Goal: Task Accomplishment & Management: Use online tool/utility

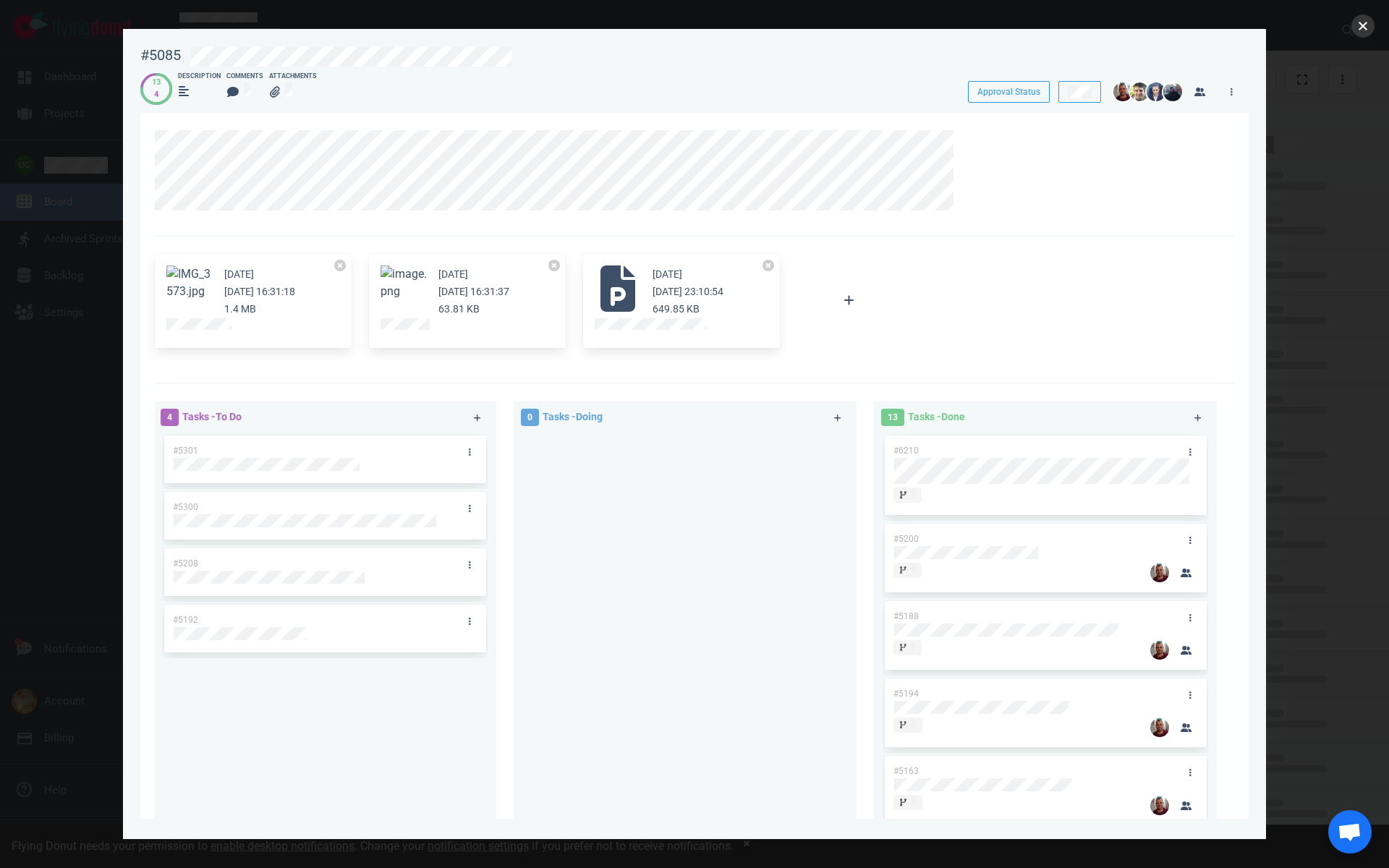
click at [1358, 25] on button "close" at bounding box center [1363, 25] width 23 height 23
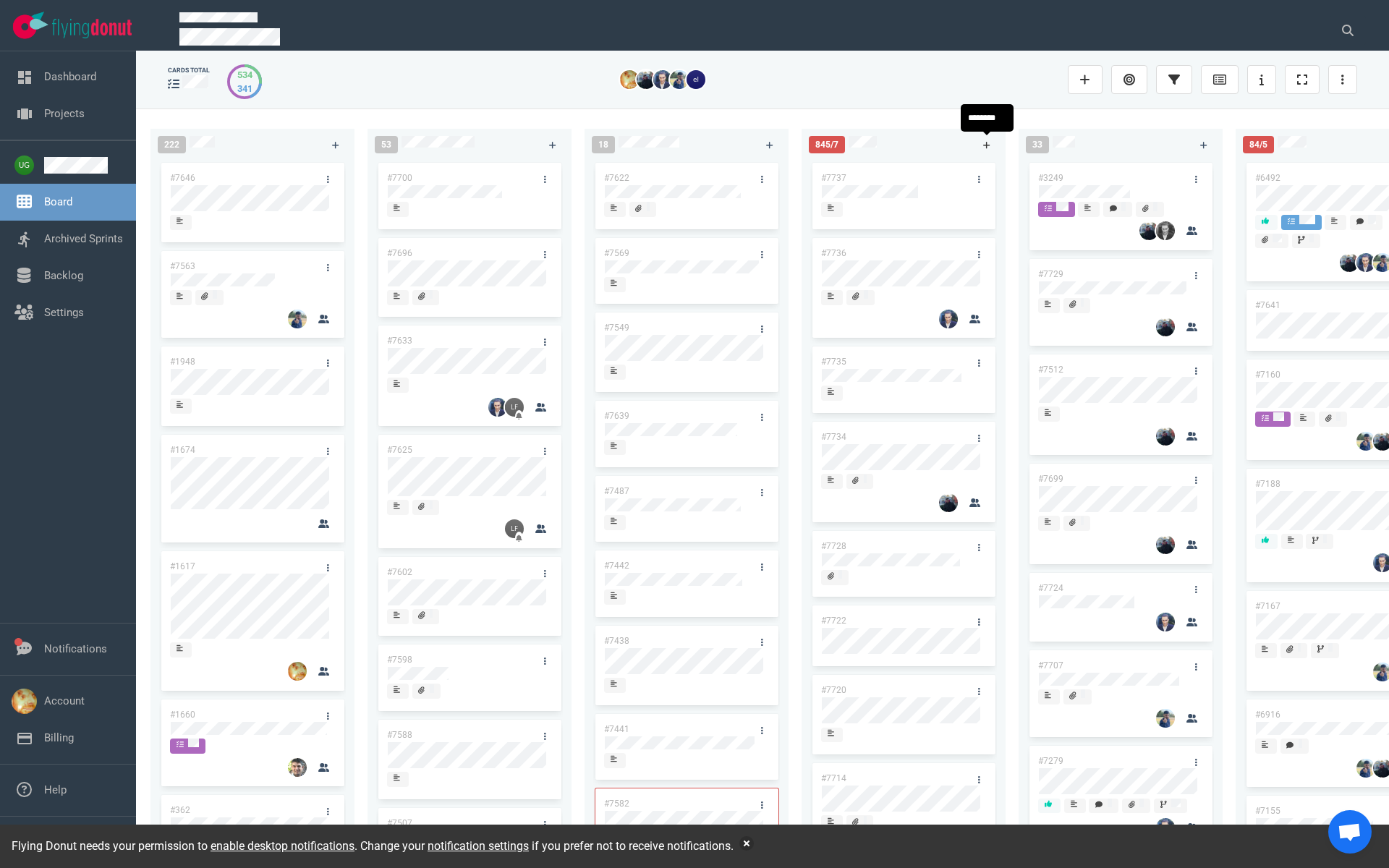
click at [987, 139] on link at bounding box center [986, 144] width 23 height 18
click at [832, 176] on link "#7738" at bounding box center [833, 178] width 25 height 10
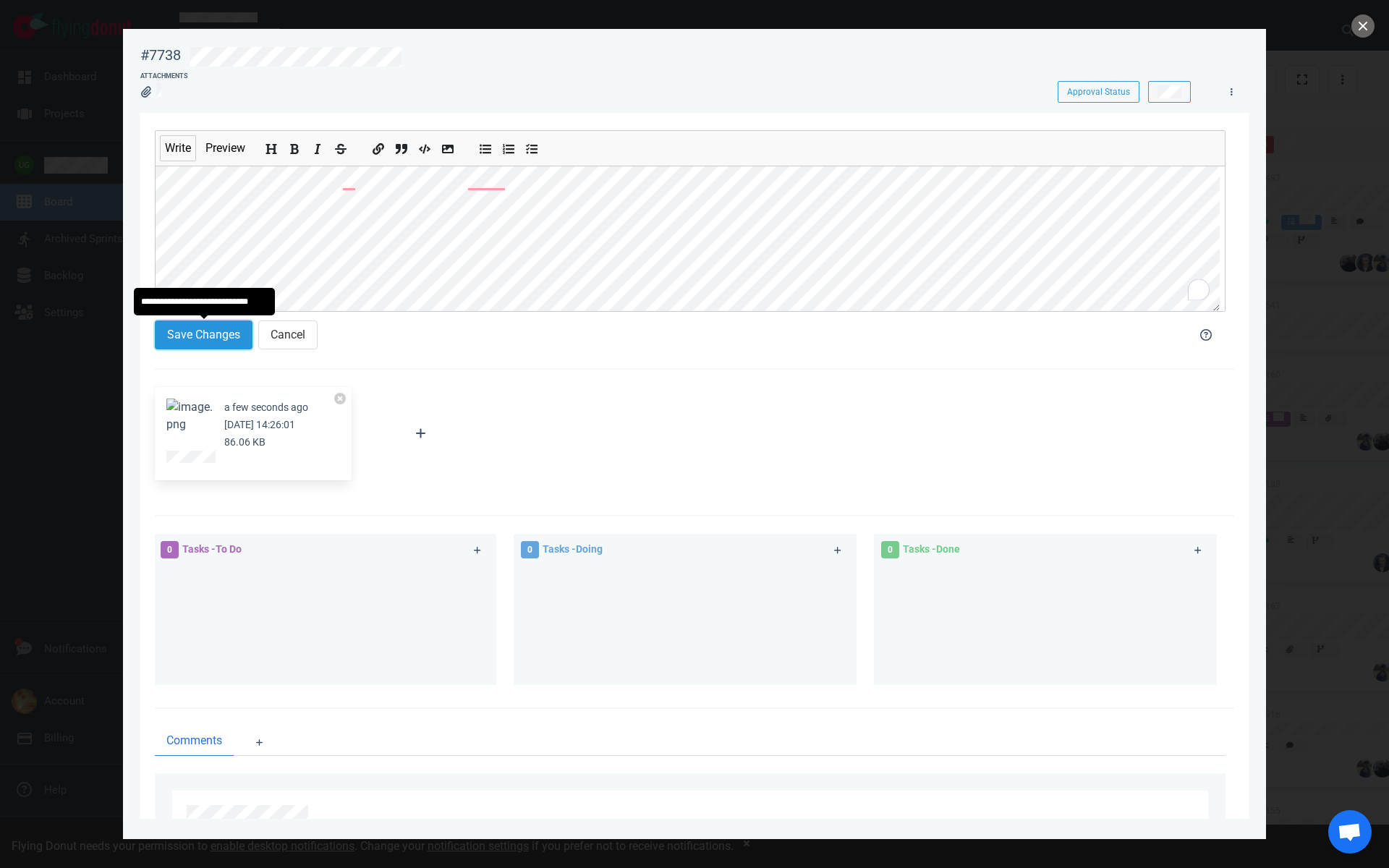
click at [175, 336] on button "Save Changes" at bounding box center [203, 335] width 97 height 29
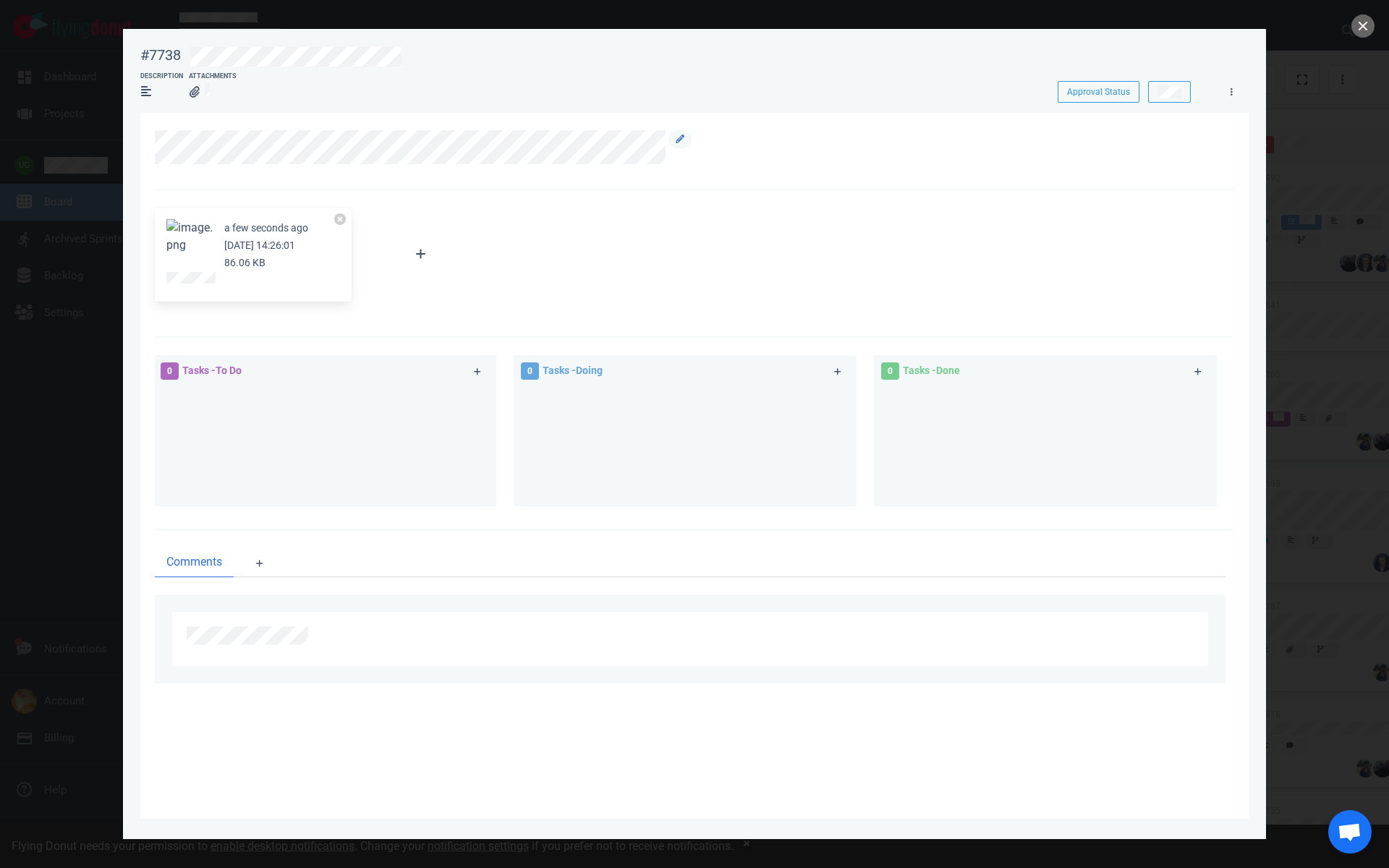
click at [533, 166] on div at bounding box center [689, 151] width 1071 height 42
click at [679, 139] on icon at bounding box center [679, 138] width 8 height 8
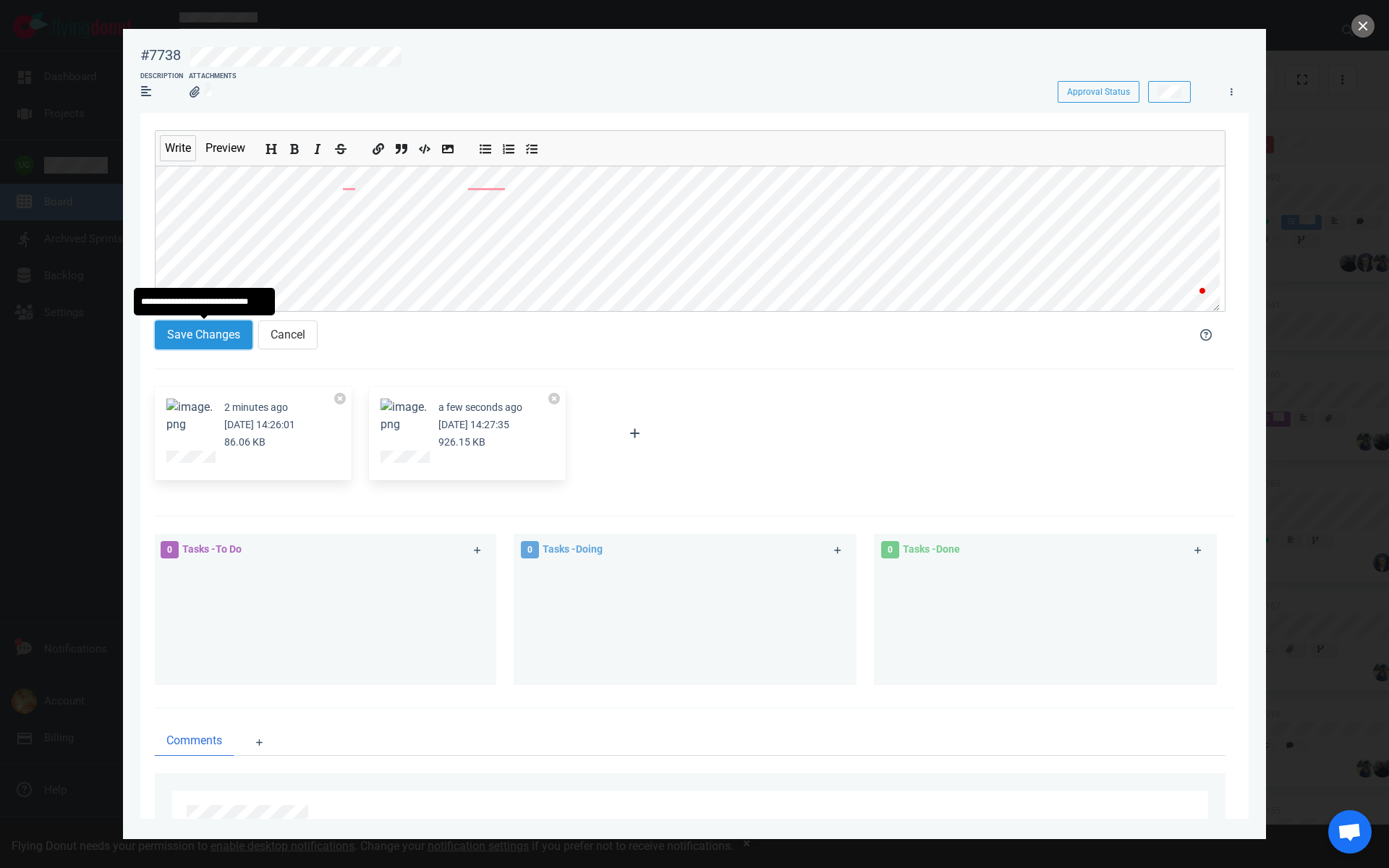
click at [218, 329] on button "Save Changes" at bounding box center [203, 335] width 97 height 29
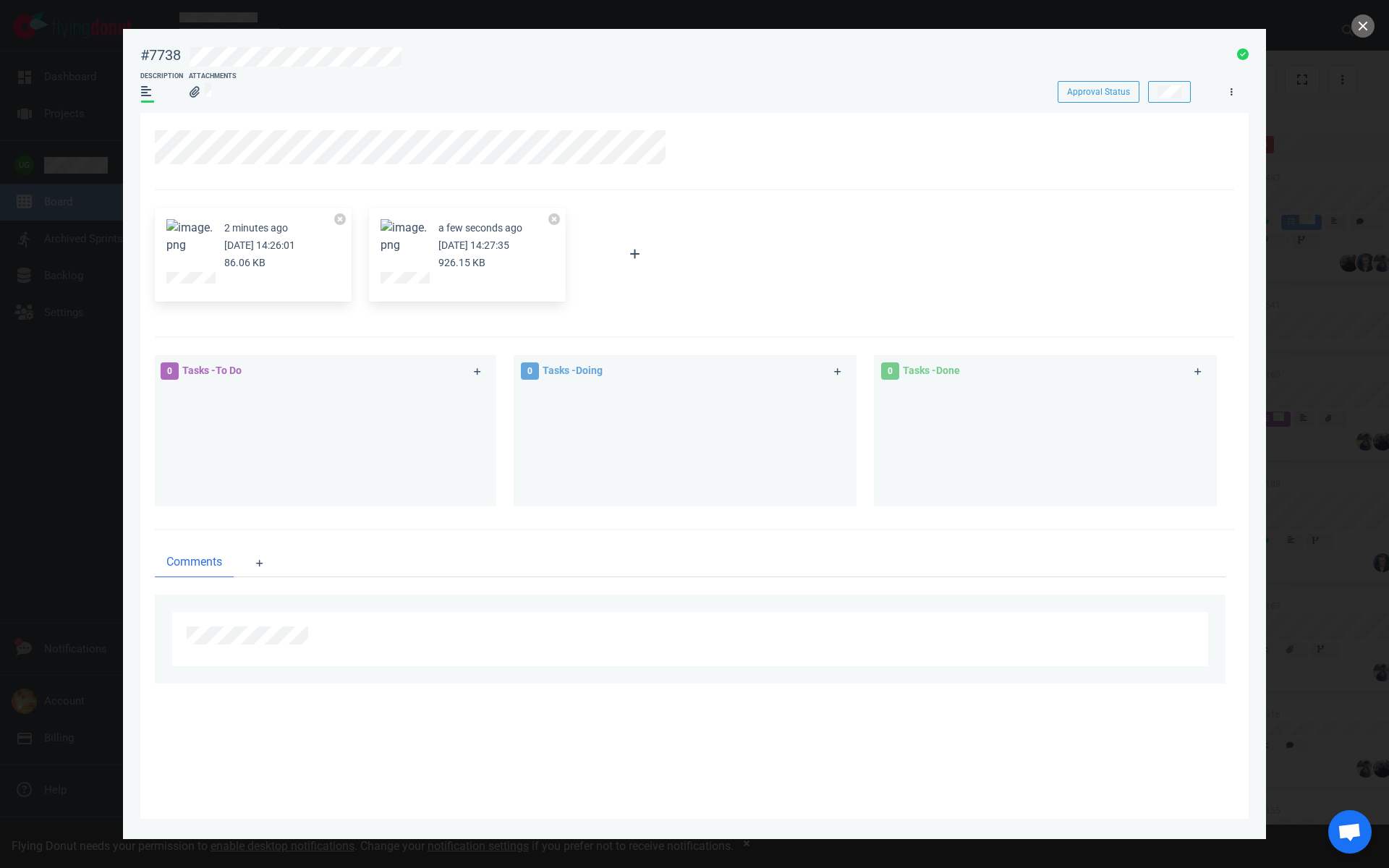
click at [1237, 91] on link at bounding box center [1231, 91] width 23 height 18
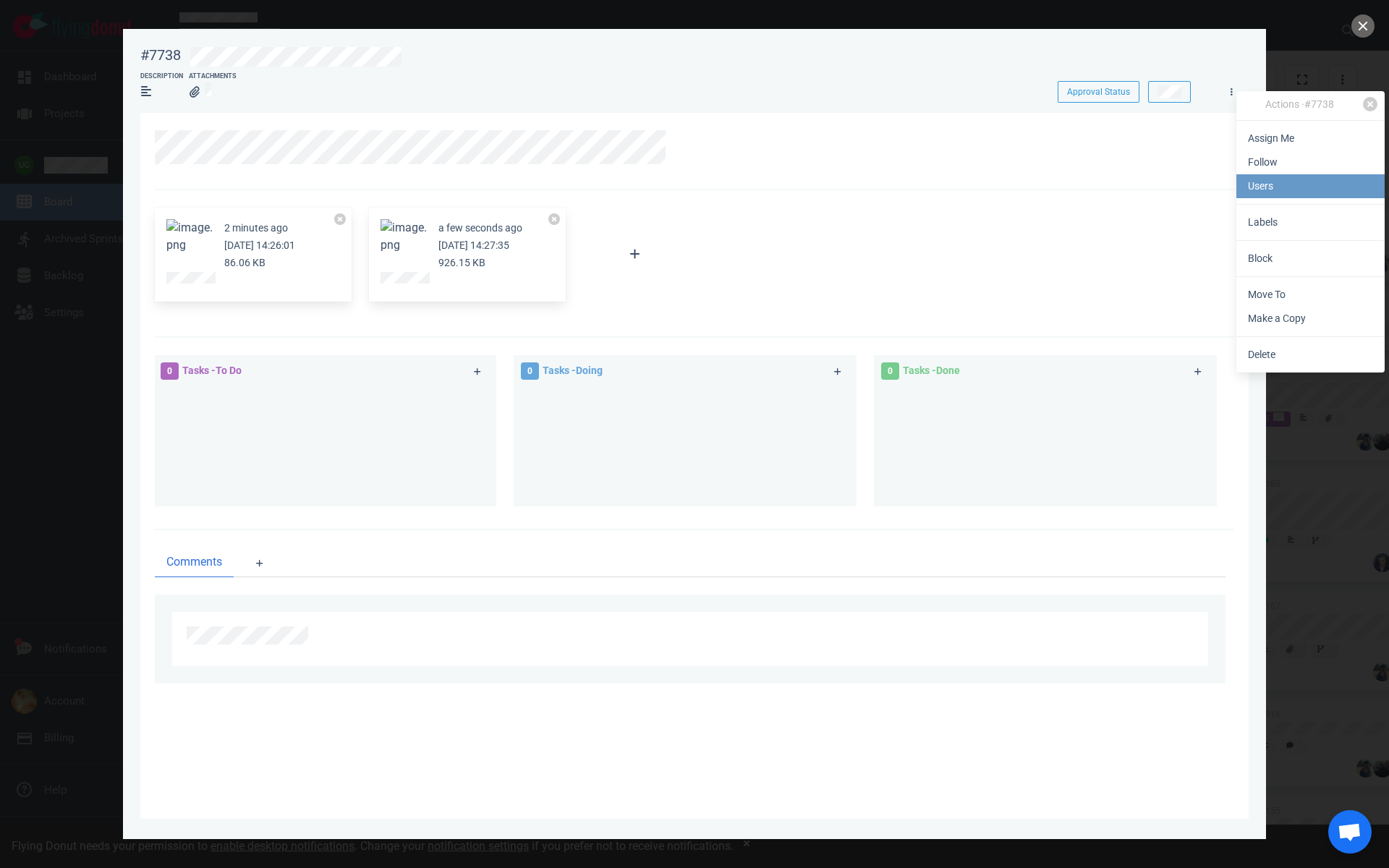
click at [1271, 190] on link "Users" at bounding box center [1310, 186] width 149 height 24
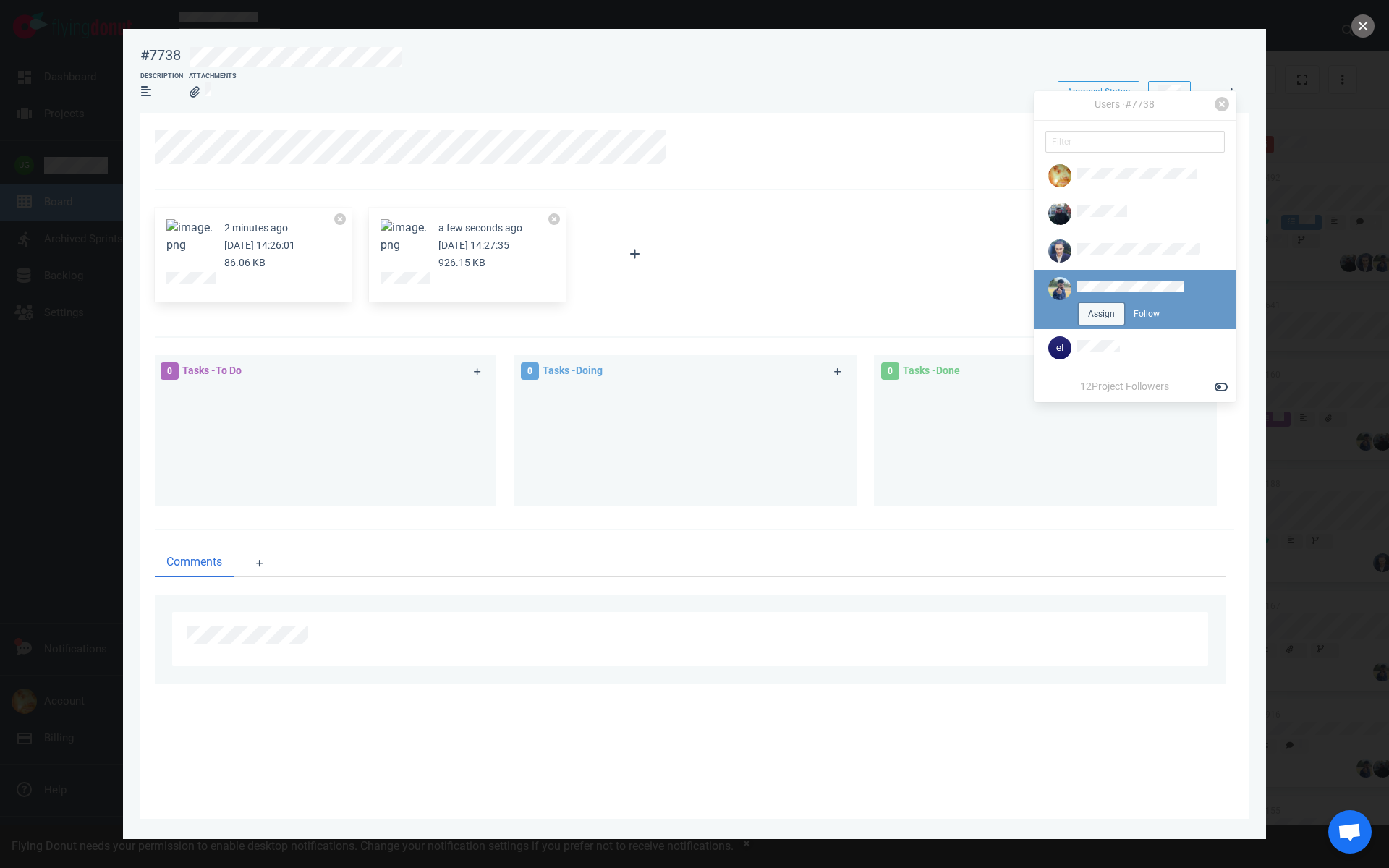
click at [1083, 309] on button "Assign" at bounding box center [1101, 313] width 46 height 22
click at [940, 248] on div "2 minutes ago [DATE] 14:26:01 86.06 KB a few seconds ago [DATE] 14:27:35 926.15…" at bounding box center [689, 254] width 1088 height 111
